Goal: Task Accomplishment & Management: Use online tool/utility

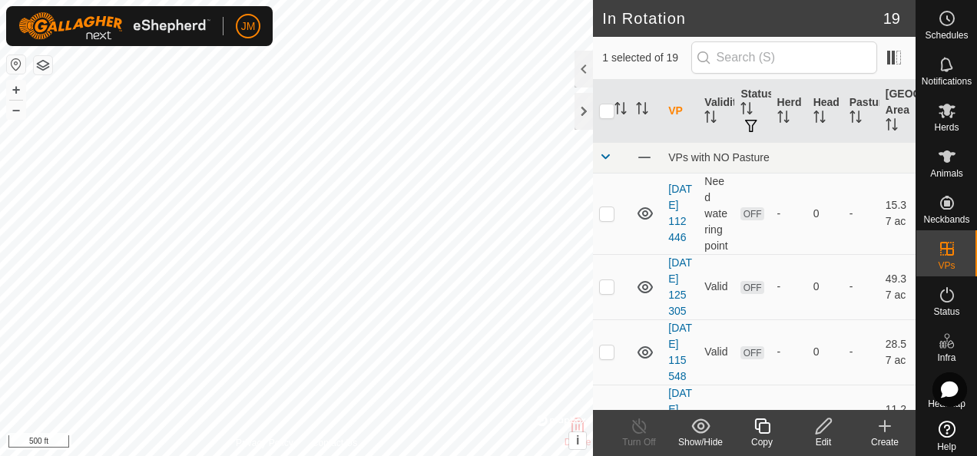
click at [823, 425] on icon at bounding box center [823, 426] width 19 height 18
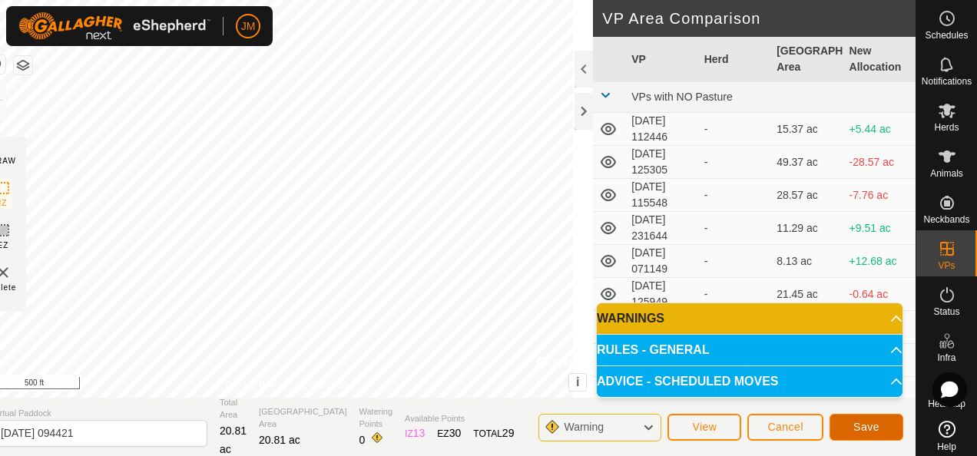
click at [877, 424] on span "Save" at bounding box center [866, 427] width 26 height 12
